Goal: Transaction & Acquisition: Book appointment/travel/reservation

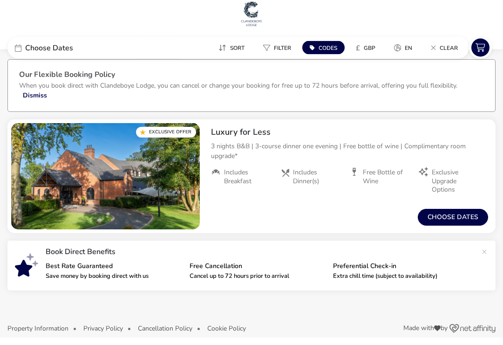
scroll to position [6, 0]
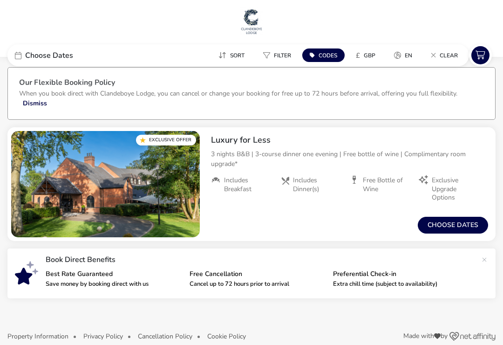
click at [27, 57] on span "Choose Dates" at bounding box center [49, 55] width 48 height 7
click at [22, 54] on div "Choose Dates" at bounding box center [77, 55] width 140 height 22
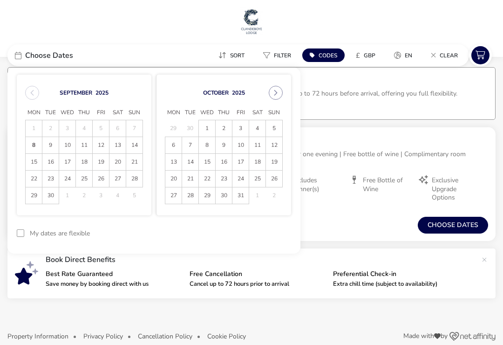
click at [71, 177] on span "24" at bounding box center [67, 178] width 16 height 16
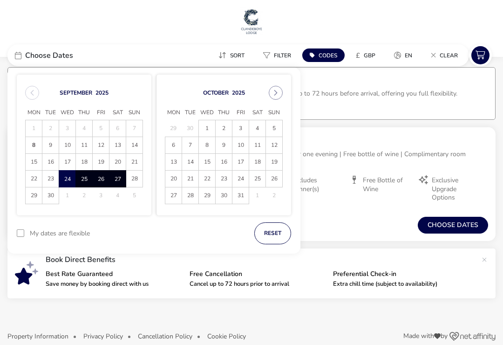
click at [118, 180] on span "27" at bounding box center [117, 179] width 15 height 16
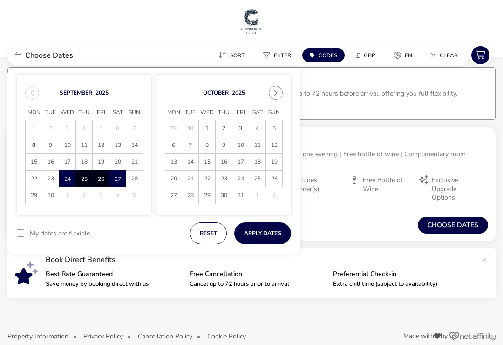
click at [265, 230] on button "Apply Dates" at bounding box center [262, 233] width 57 height 22
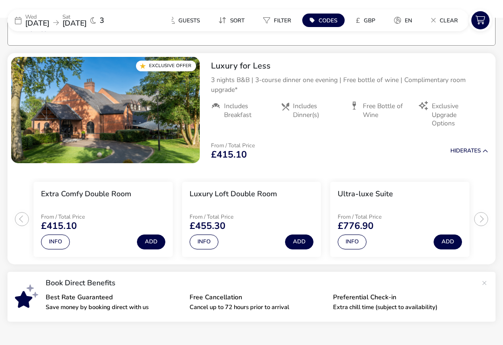
scroll to position [85, 0]
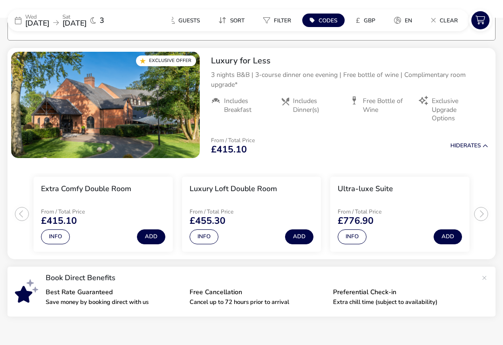
click at [39, 22] on span "[DATE]" at bounding box center [37, 23] width 24 height 10
click at [87, 25] on span "[DATE]" at bounding box center [74, 23] width 24 height 10
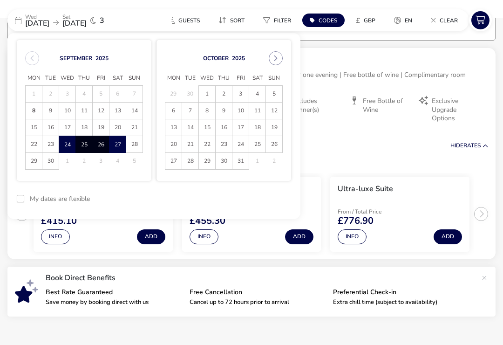
click at [68, 145] on span "24" at bounding box center [67, 144] width 15 height 16
click at [102, 143] on span "26" at bounding box center [101, 144] width 16 height 16
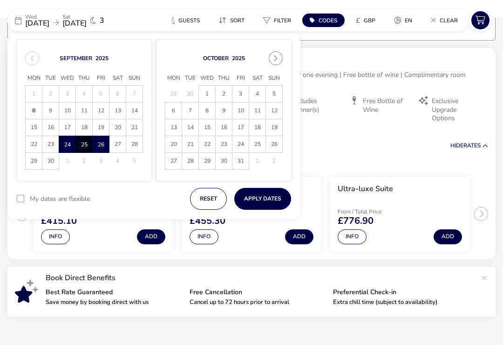
click at [259, 198] on button "Apply Dates" at bounding box center [262, 199] width 57 height 22
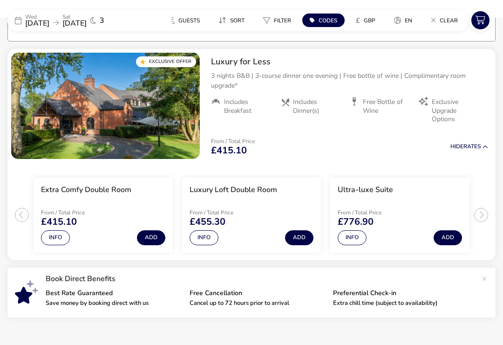
scroll to position [86, 0]
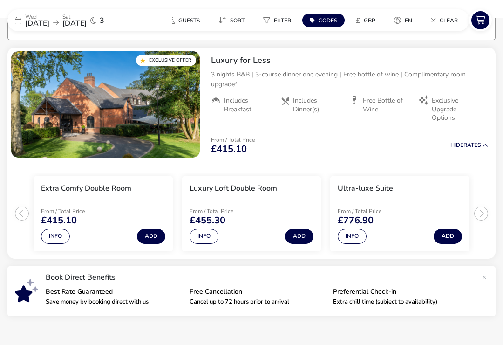
click at [47, 22] on span "[DATE]" at bounding box center [37, 23] width 24 height 10
click at [20, 21] on icon at bounding box center [18, 20] width 7 height 7
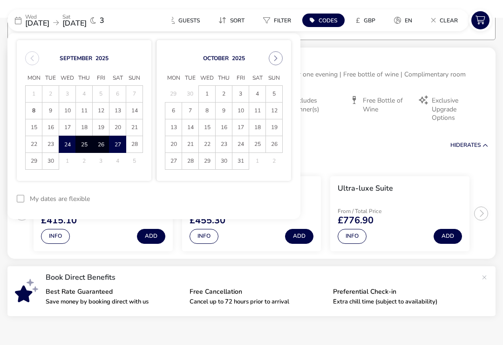
click at [69, 142] on span "24" at bounding box center [67, 144] width 15 height 16
click at [103, 142] on span "26" at bounding box center [100, 144] width 15 height 16
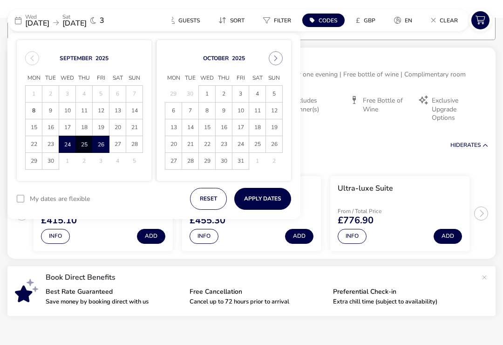
click at [261, 199] on button "Apply Dates" at bounding box center [262, 199] width 57 height 22
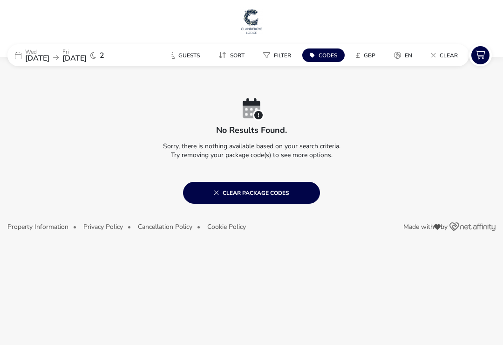
click at [217, 191] on icon at bounding box center [216, 192] width 5 height 7
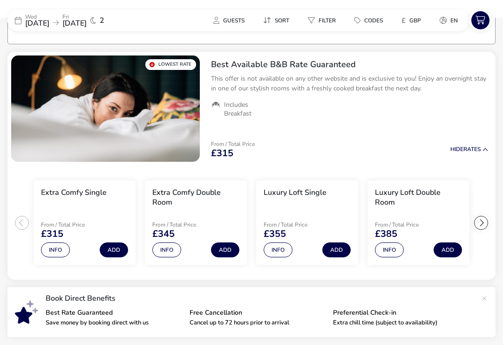
scroll to position [85, 0]
